Goal: Information Seeking & Learning: Learn about a topic

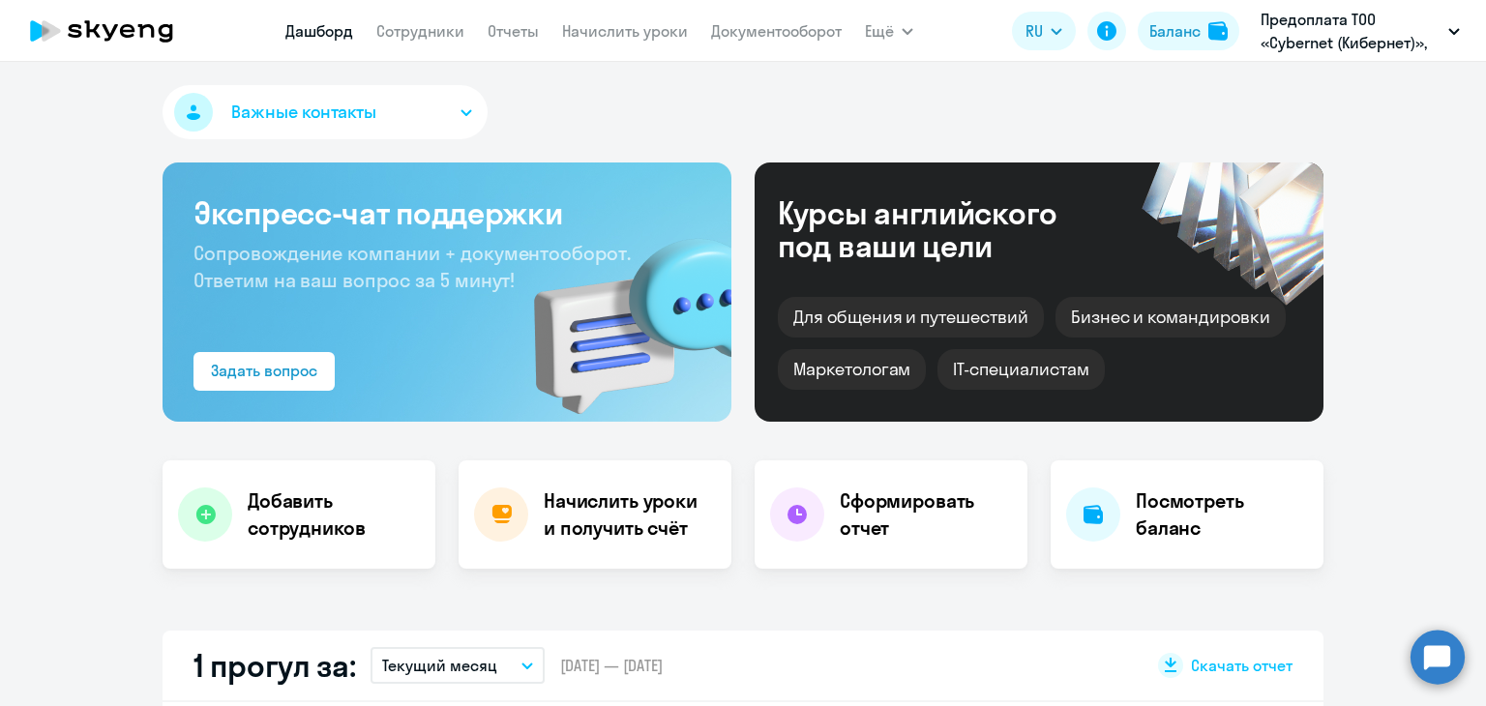
select select "30"
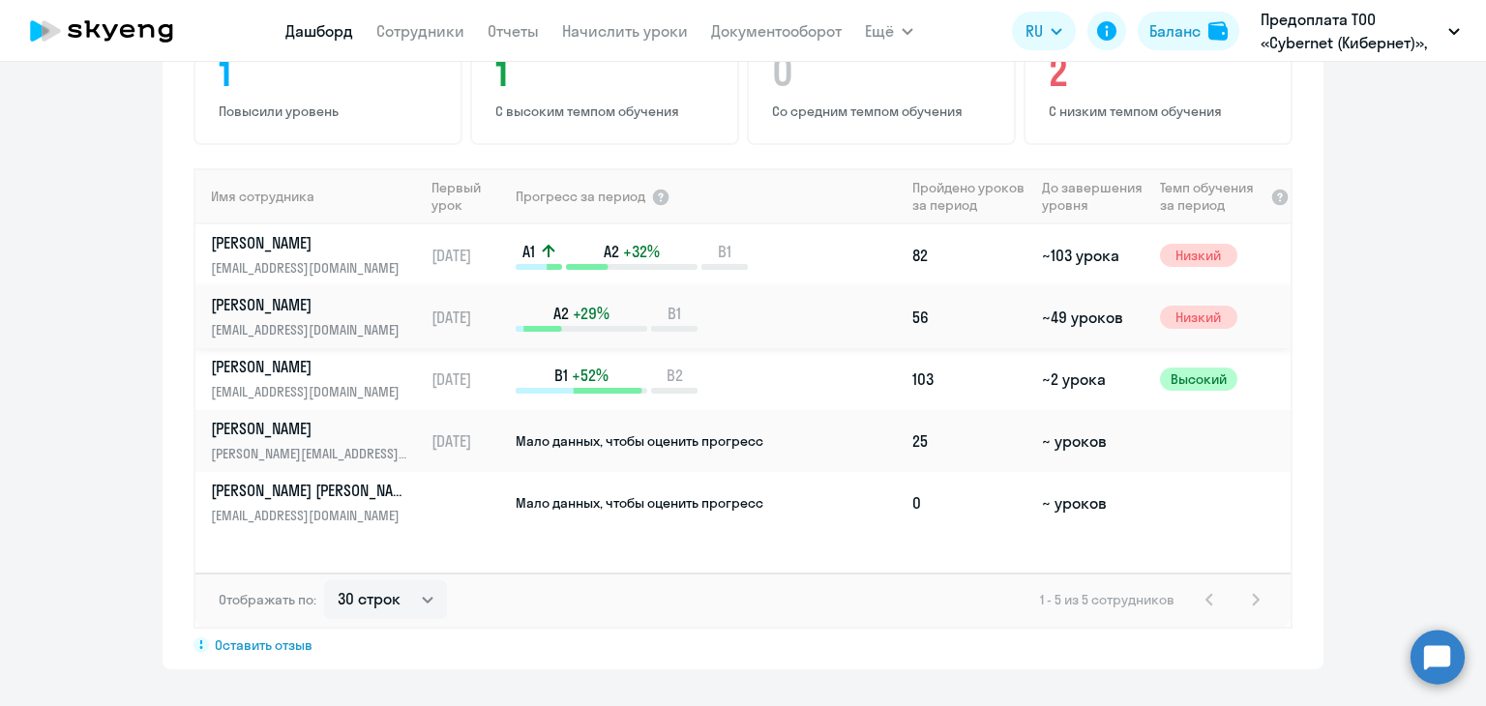
scroll to position [1354, 0]
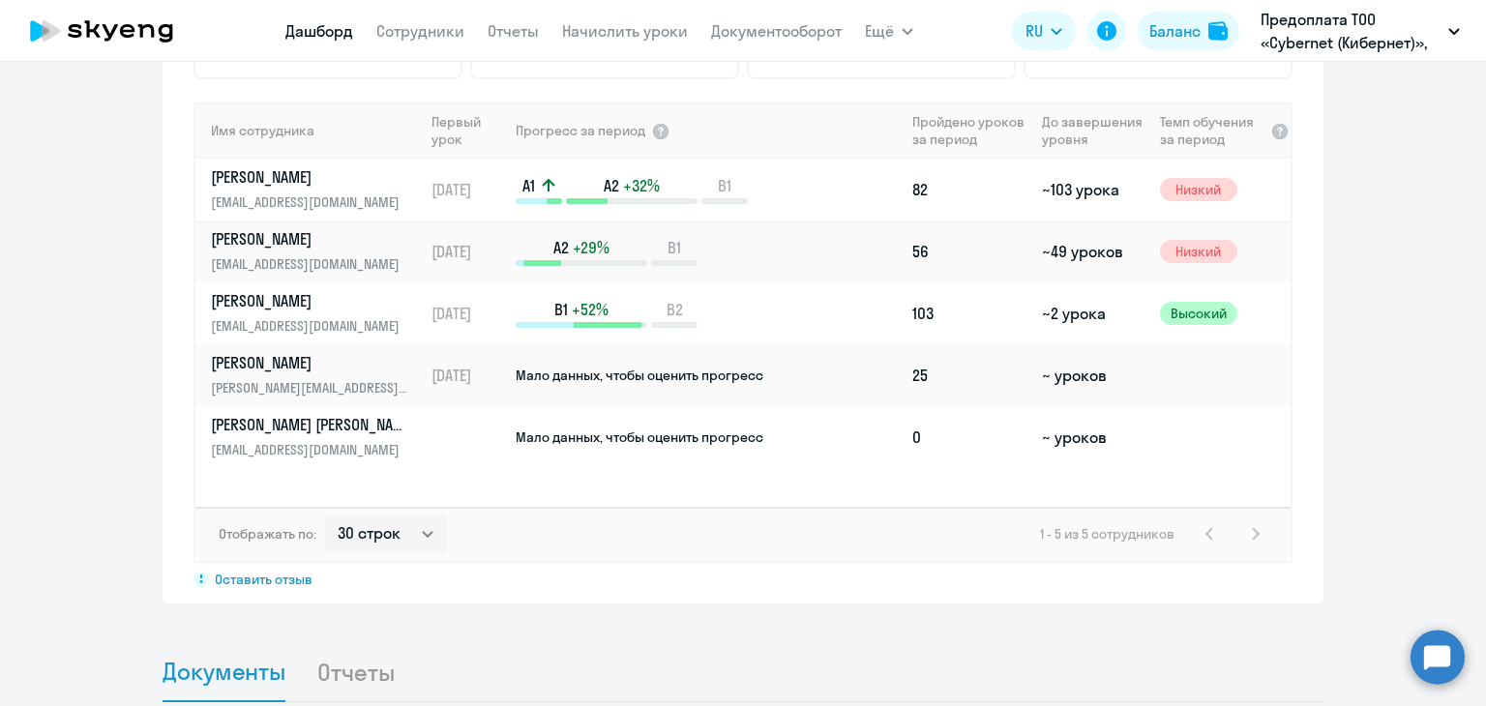
click at [262, 175] on p "[PERSON_NAME]" at bounding box center [310, 176] width 199 height 21
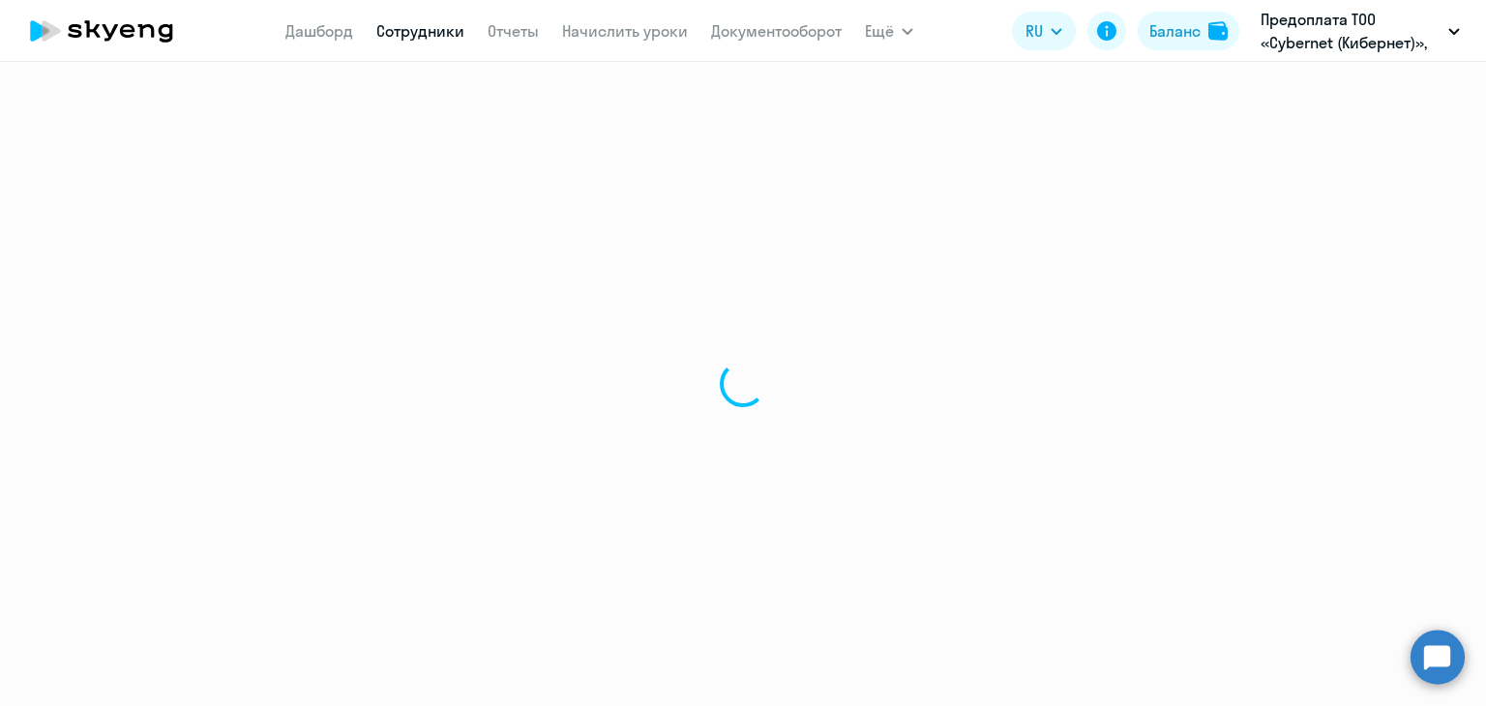
select select "english"
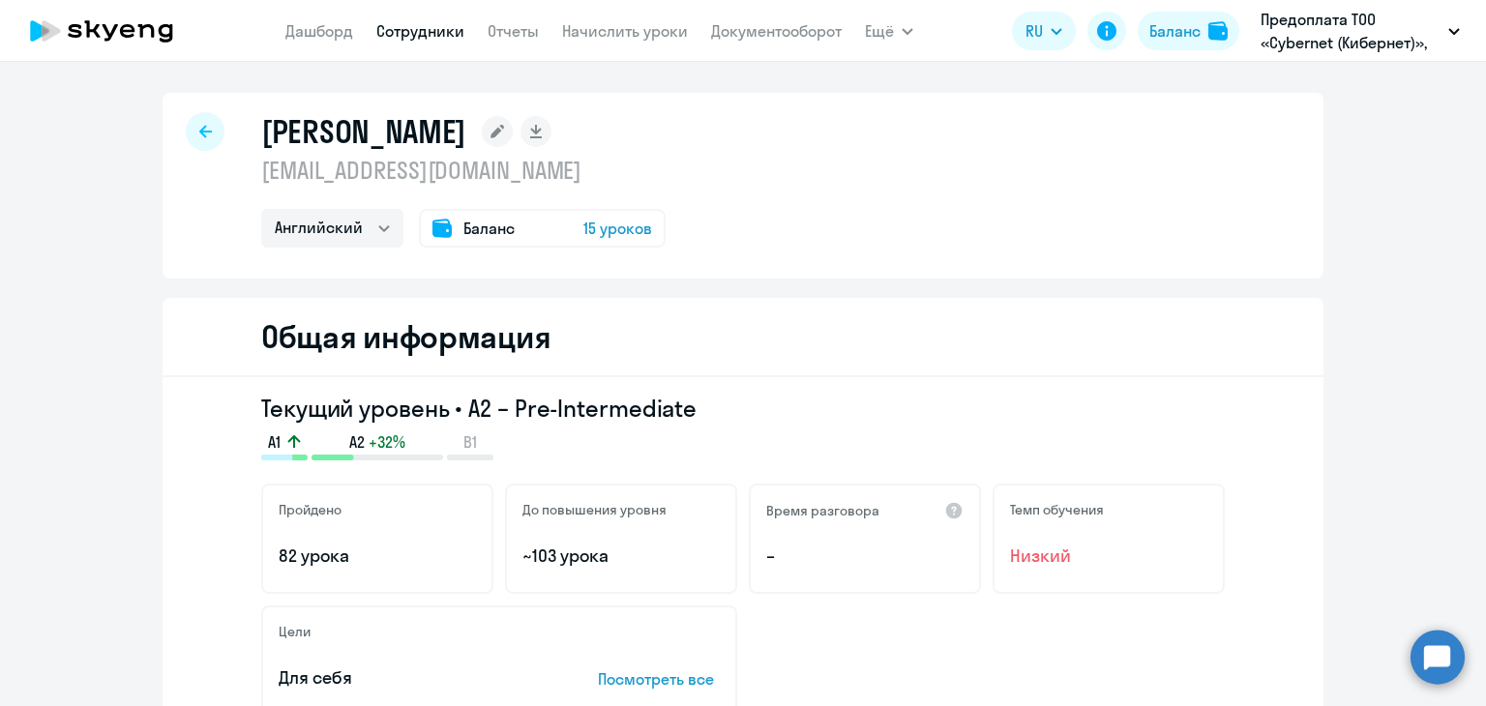
click at [204, 130] on div at bounding box center [205, 131] width 39 height 39
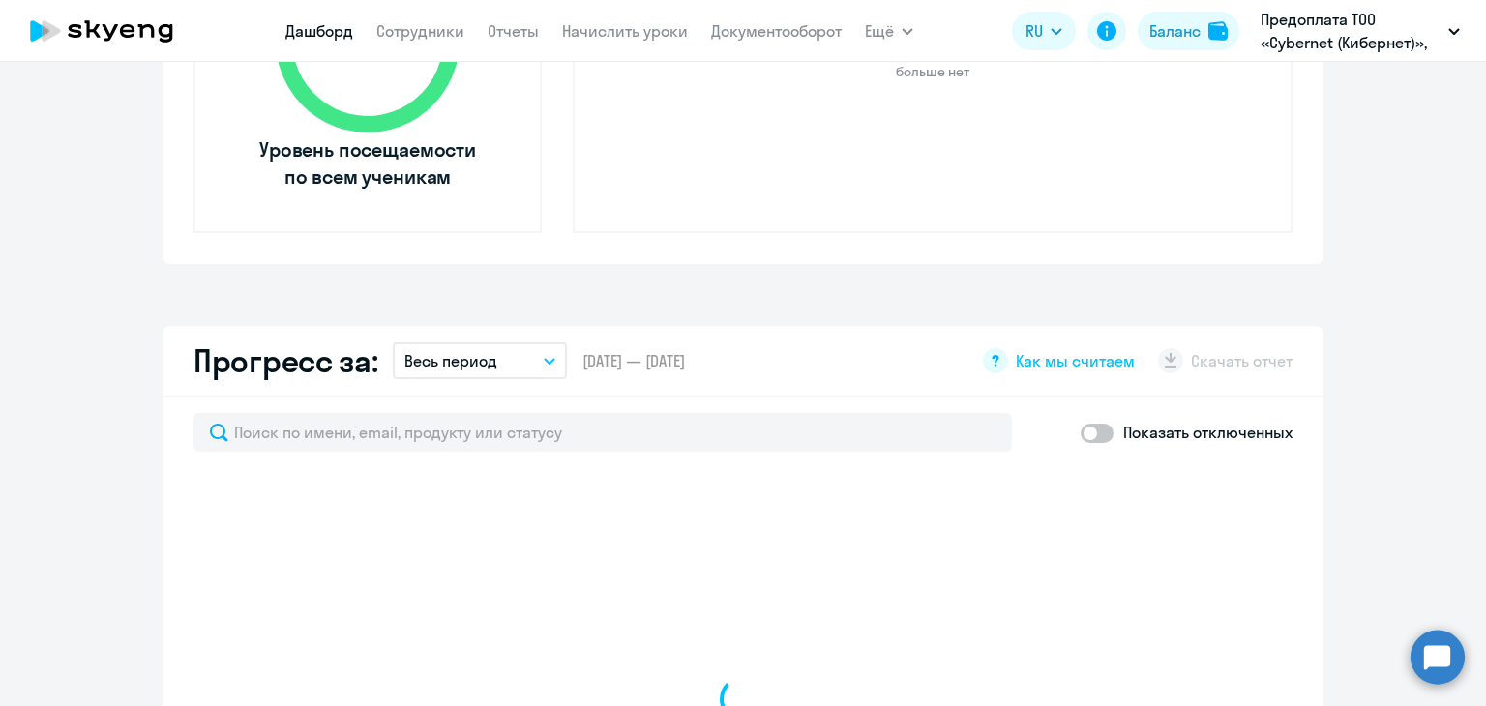
scroll to position [871, 0]
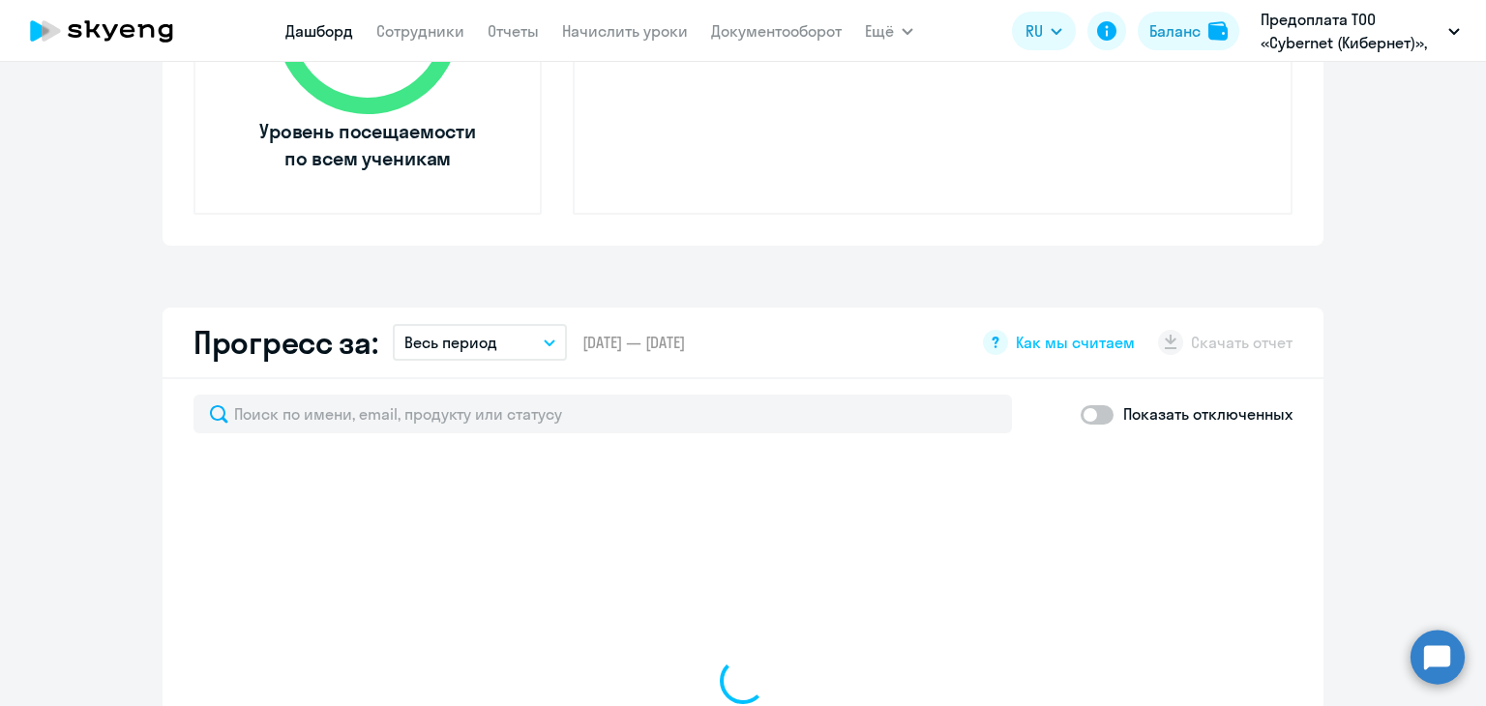
select select "30"
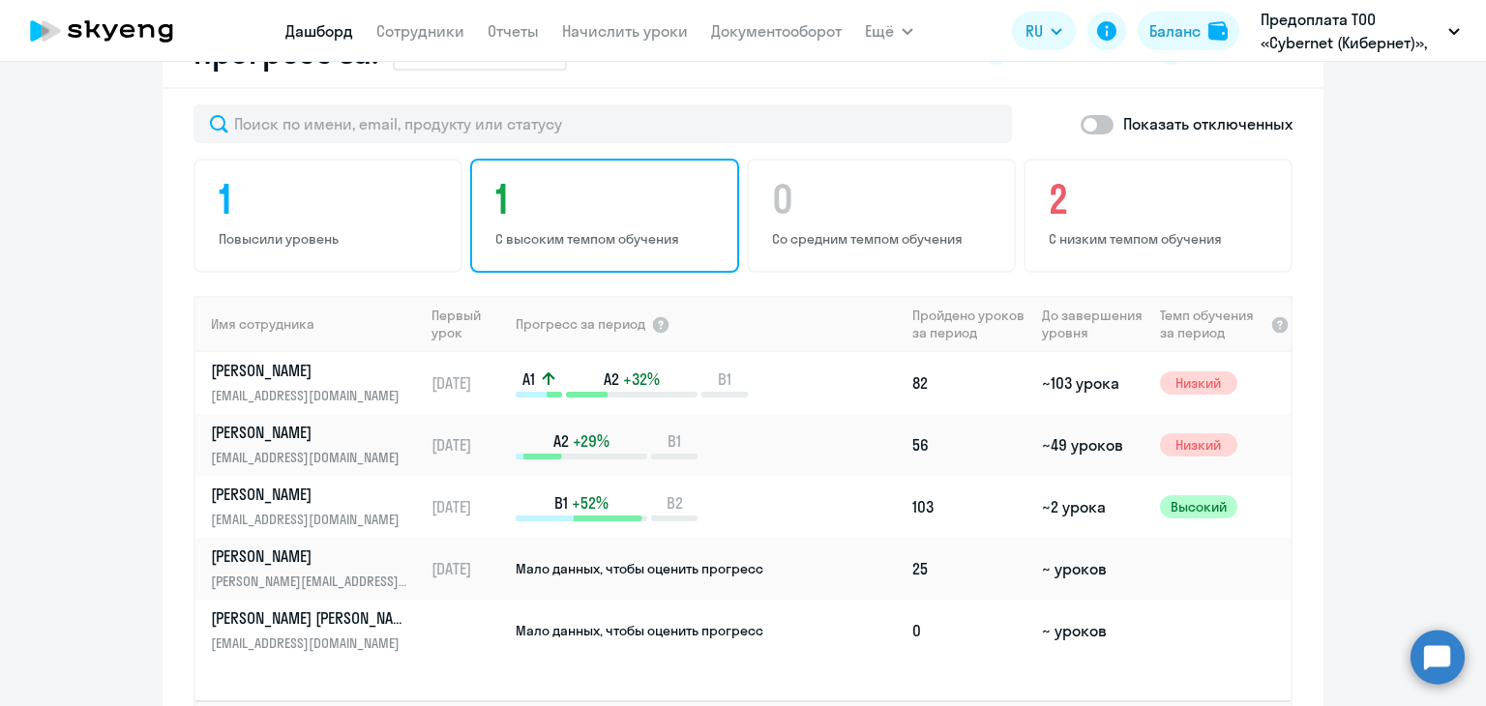
scroll to position [580, 0]
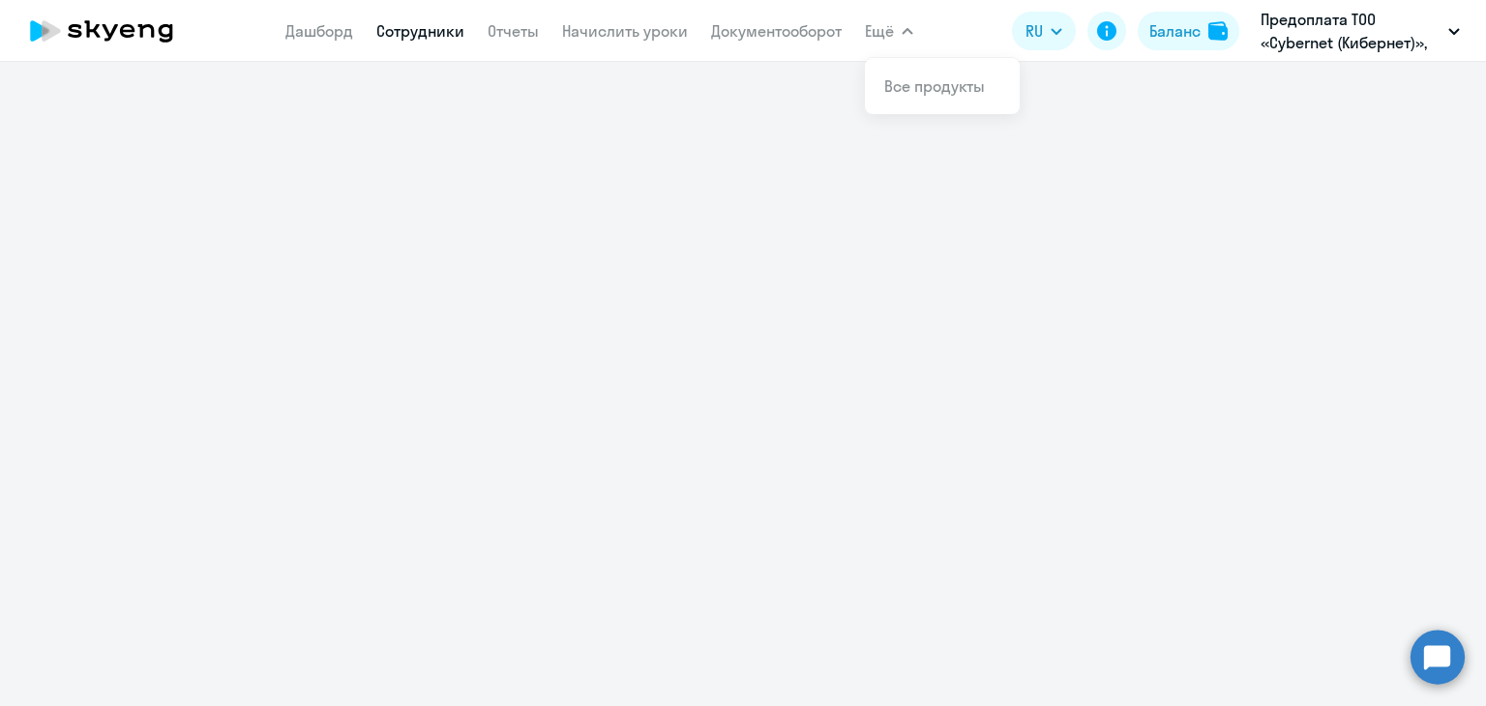
click at [421, 36] on link "Сотрудники" at bounding box center [420, 30] width 88 height 19
select select "30"
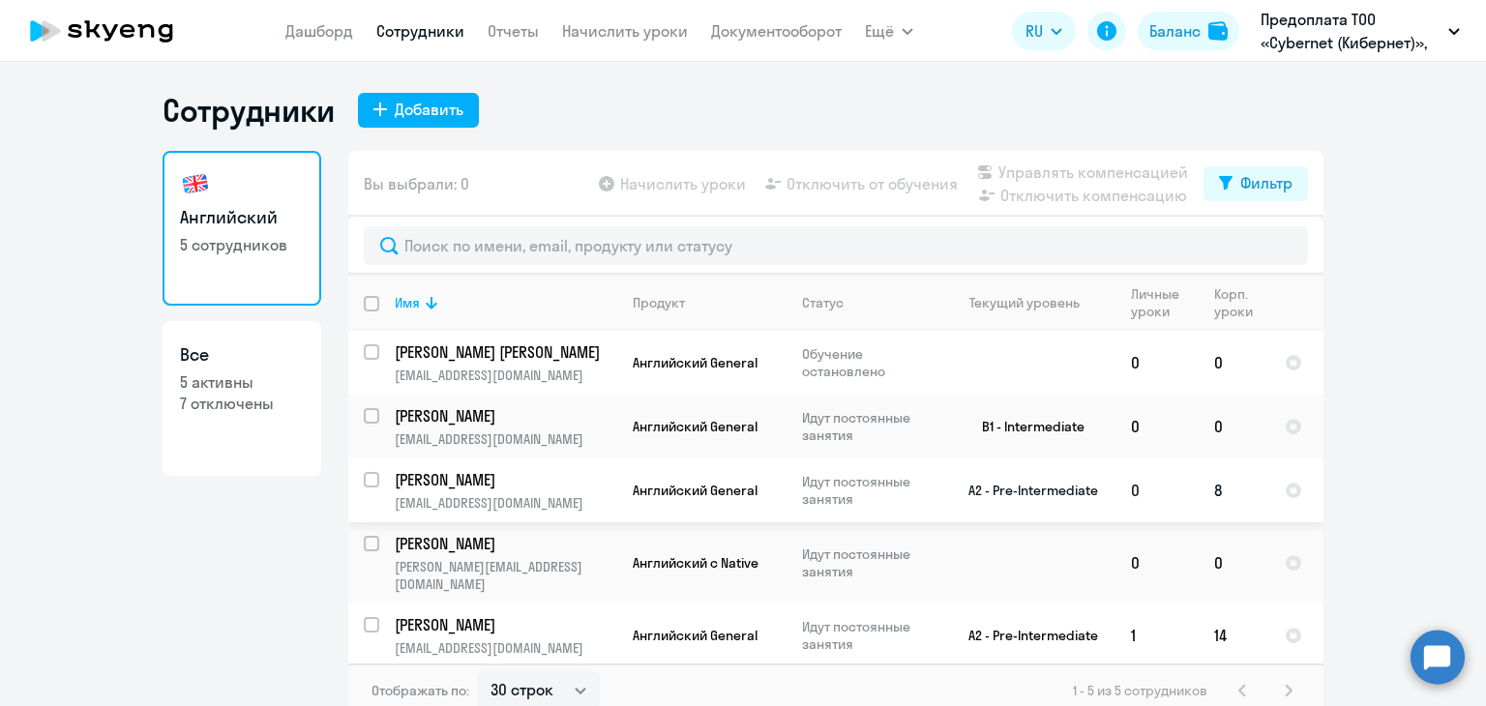
click at [525, 489] on p "[PERSON_NAME]" at bounding box center [504, 479] width 219 height 21
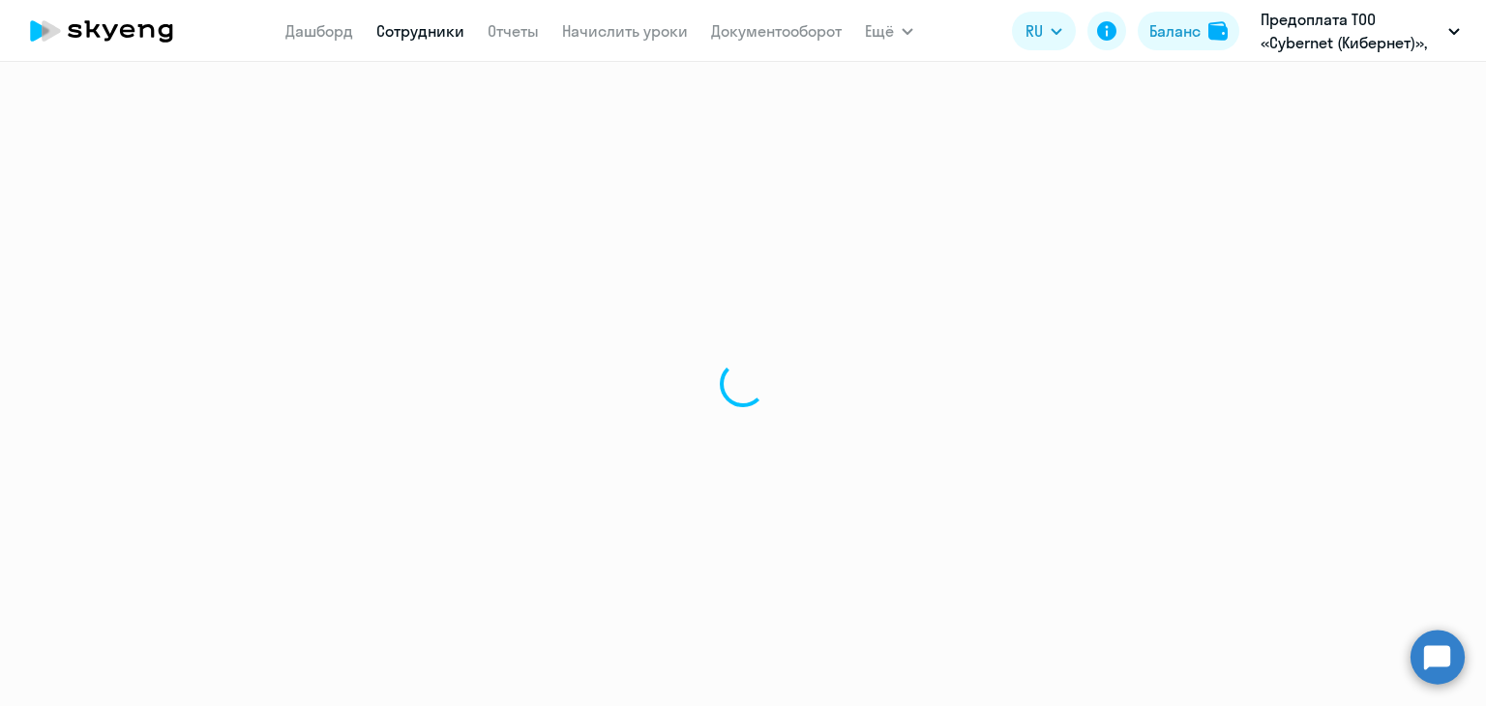
select select "english"
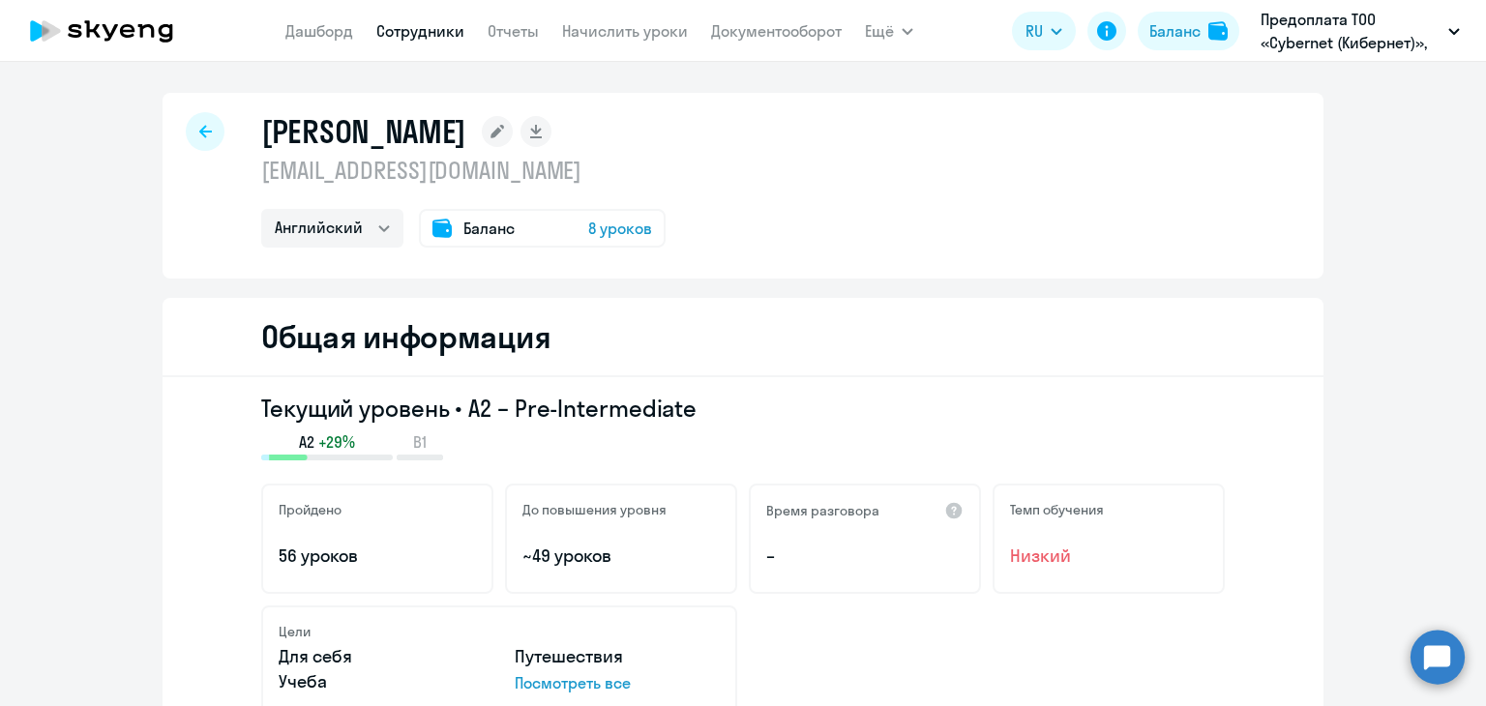
drag, startPoint x: 261, startPoint y: 128, endPoint x: 681, endPoint y: 143, distance: 420.1
click at [466, 143] on h1 "[PERSON_NAME]" at bounding box center [363, 131] width 205 height 39
copy h1 "[PERSON_NAME]"
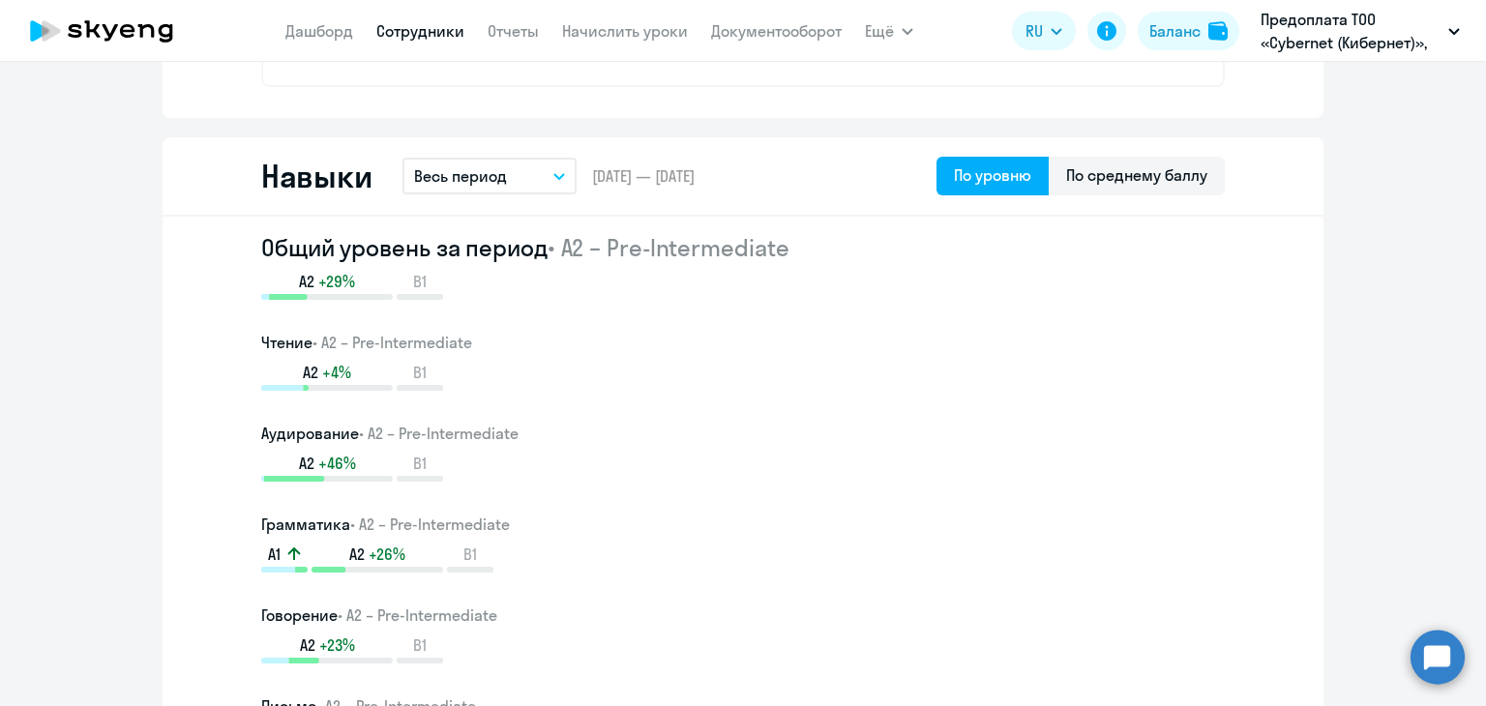
scroll to position [967, 0]
